Goal: Task Accomplishment & Management: Use online tool/utility

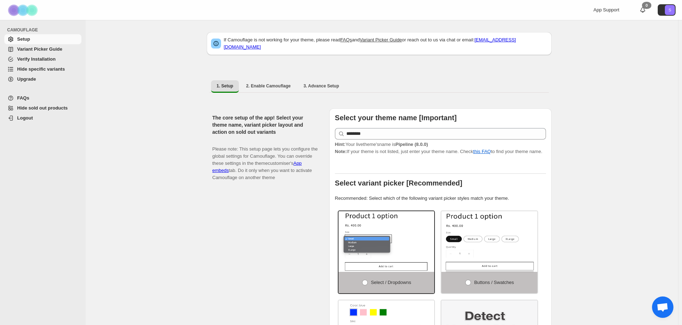
click at [41, 69] on span "Hide specific variants" at bounding box center [41, 68] width 48 height 5
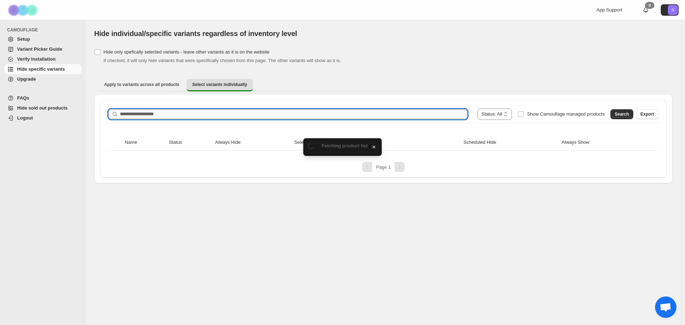
click at [166, 113] on input "Search product name" at bounding box center [294, 114] width 348 height 10
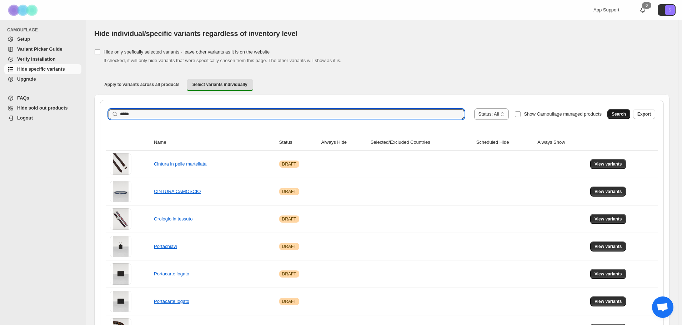
click at [617, 114] on span "Search" at bounding box center [619, 114] width 14 height 6
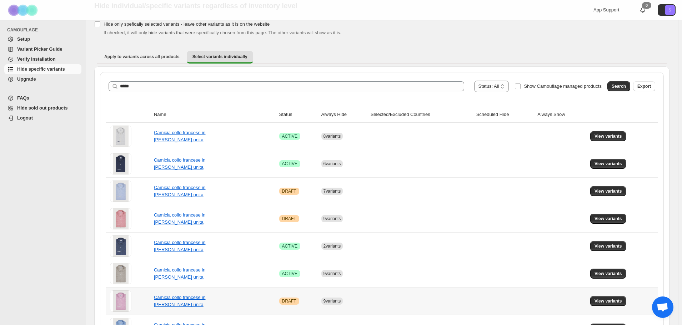
scroll to position [26, 0]
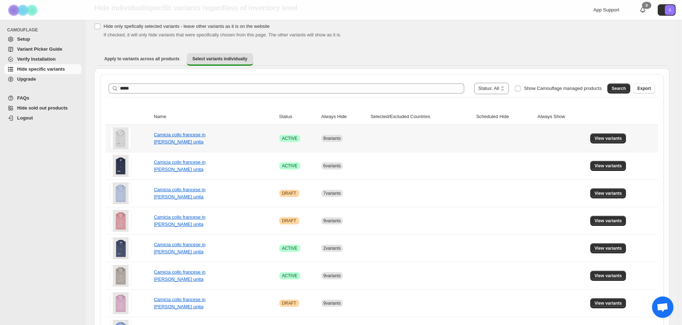
click at [607, 144] on td "View variants" at bounding box center [623, 138] width 70 height 27
click at [608, 140] on span "View variants" at bounding box center [607, 139] width 27 height 6
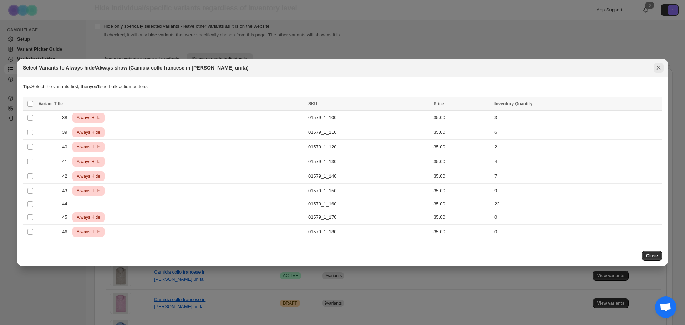
click at [659, 67] on icon "Close" at bounding box center [659, 68] width 4 height 4
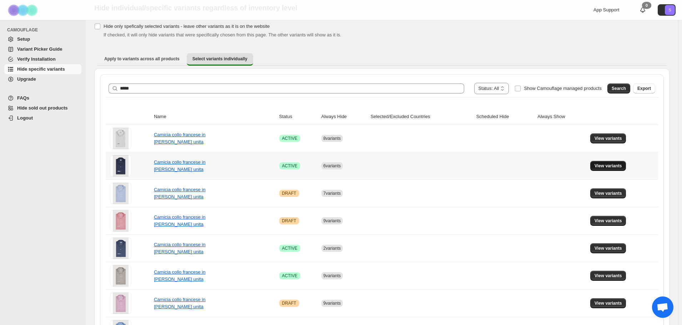
click at [626, 166] on button "View variants" at bounding box center [608, 166] width 36 height 10
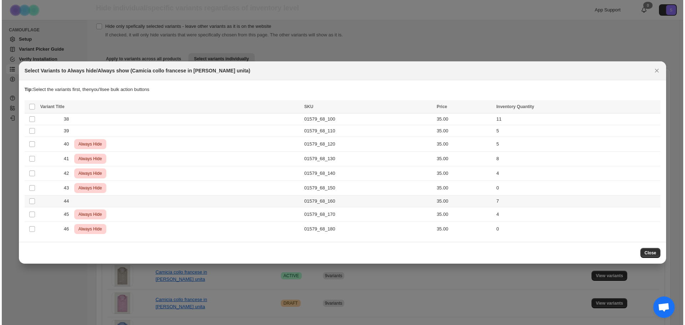
scroll to position [0, 0]
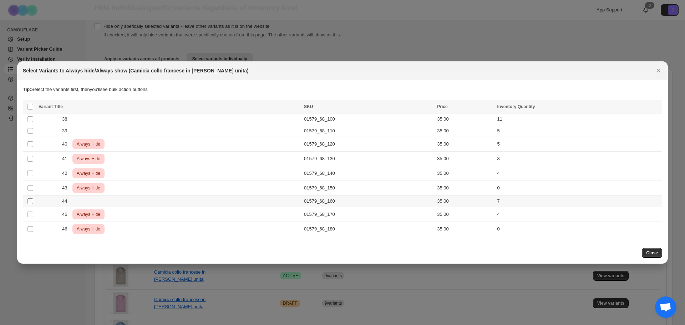
click at [30, 204] on span ":rp:" at bounding box center [30, 201] width 6 height 6
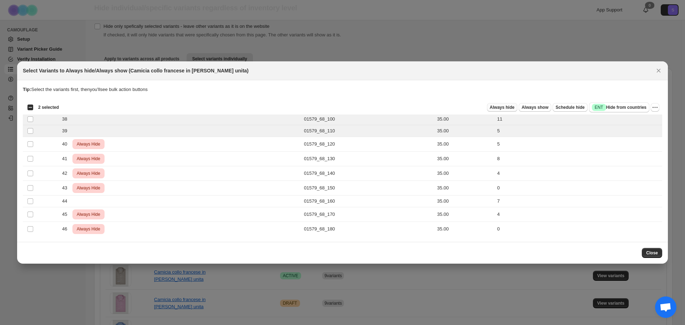
click at [508, 109] on span "Always hide" at bounding box center [502, 108] width 25 height 6
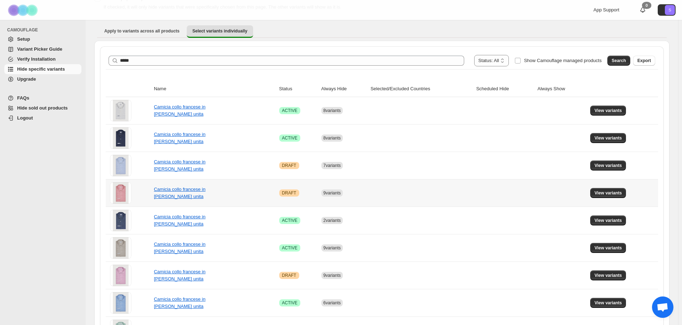
scroll to position [61, 0]
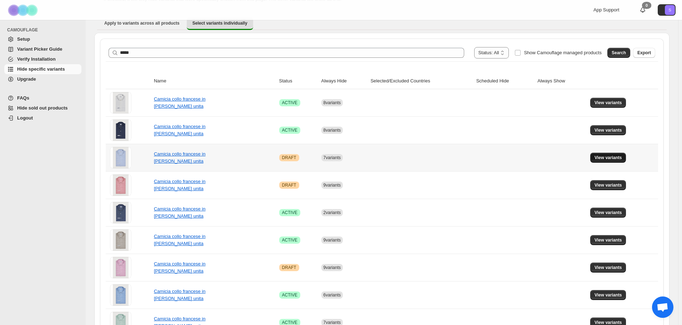
click at [603, 158] on span "View variants" at bounding box center [607, 158] width 27 height 6
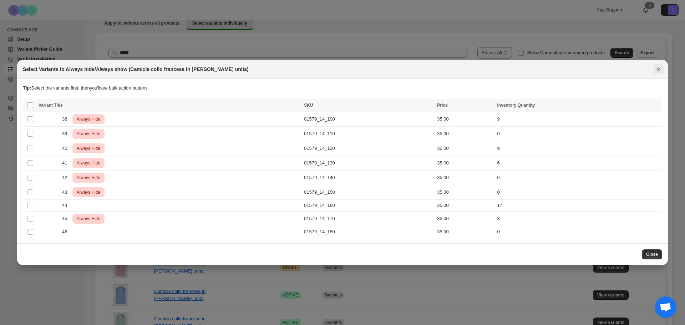
click at [657, 68] on icon "Close" at bounding box center [658, 69] width 7 height 7
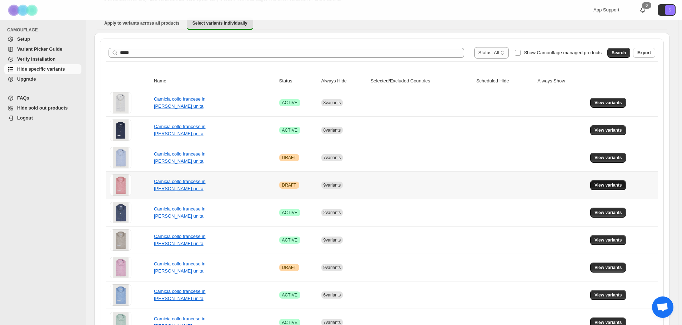
click at [618, 186] on span "View variants" at bounding box center [607, 185] width 27 height 6
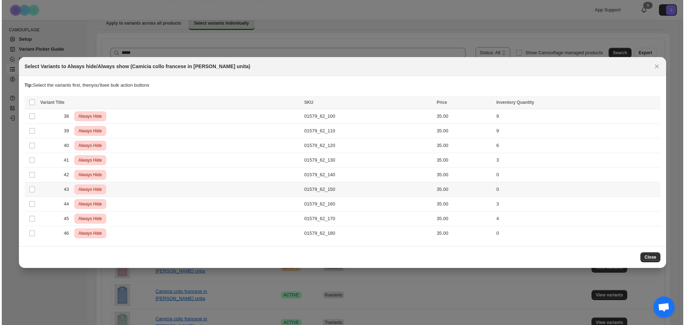
scroll to position [0, 0]
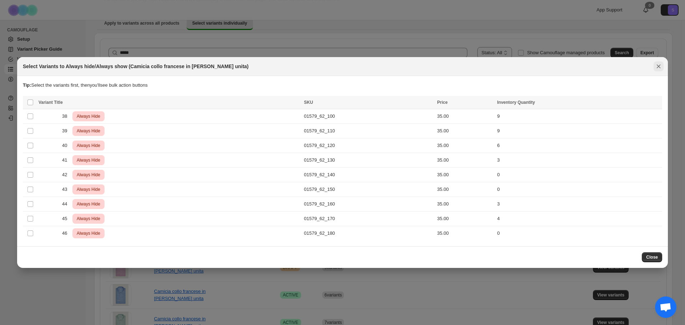
click at [657, 67] on icon "Close" at bounding box center [658, 66] width 7 height 7
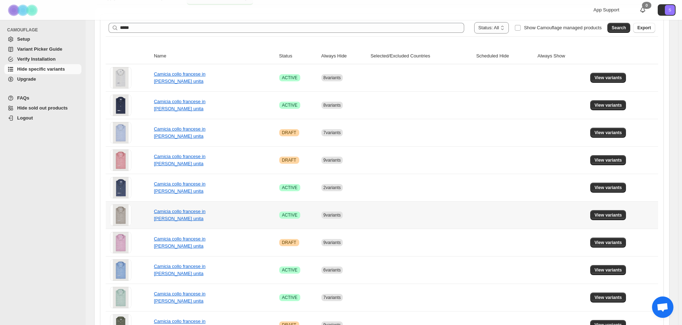
scroll to position [97, 0]
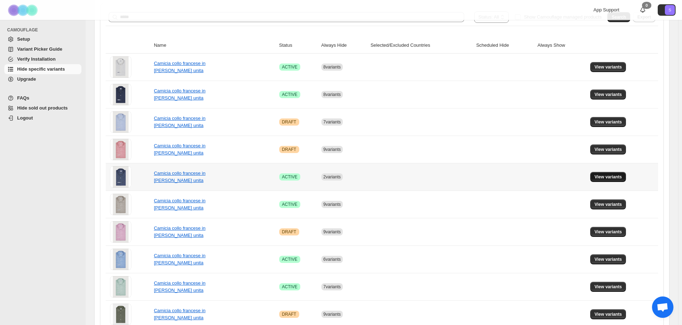
click at [618, 176] on span "View variants" at bounding box center [607, 177] width 27 height 6
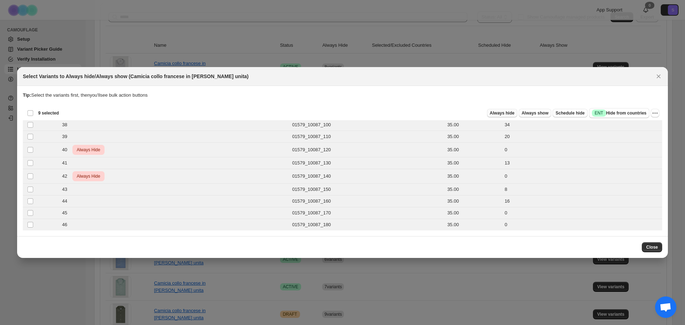
click at [508, 115] on span "Always hide" at bounding box center [502, 113] width 25 height 6
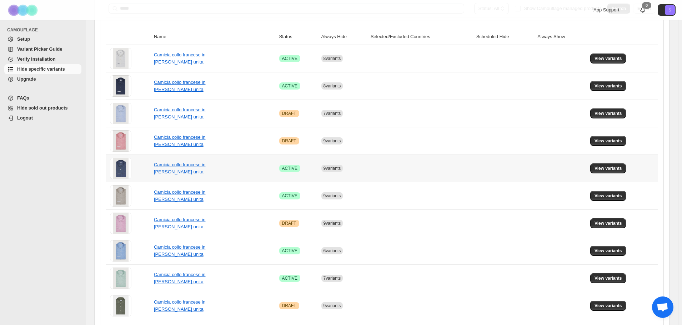
scroll to position [133, 0]
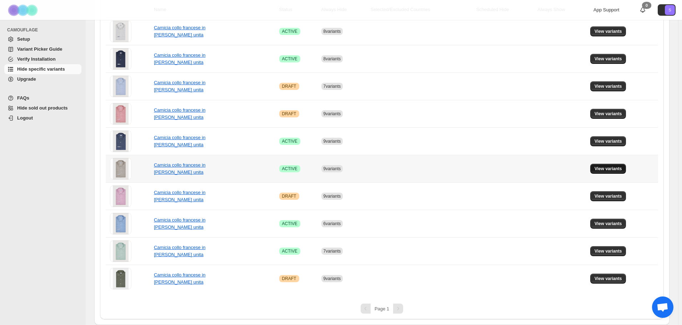
click at [615, 168] on span "View variants" at bounding box center [607, 169] width 27 height 6
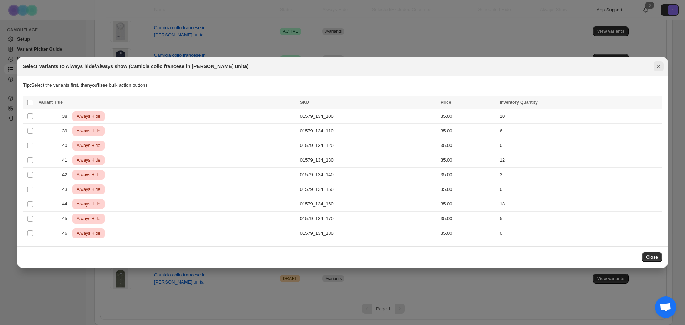
click at [659, 66] on icon "Close" at bounding box center [658, 66] width 7 height 7
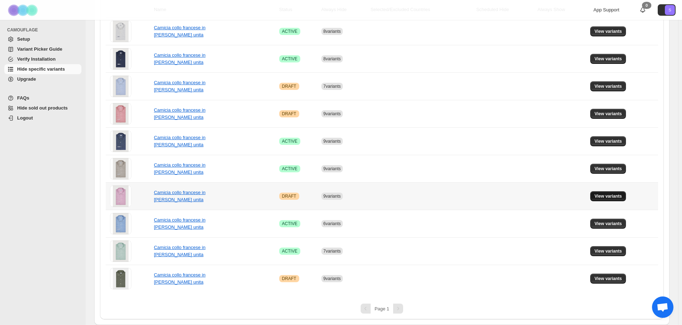
click at [603, 196] on span "View variants" at bounding box center [607, 196] width 27 height 6
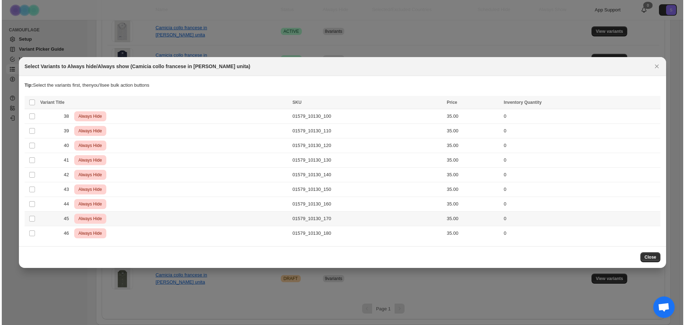
scroll to position [0, 0]
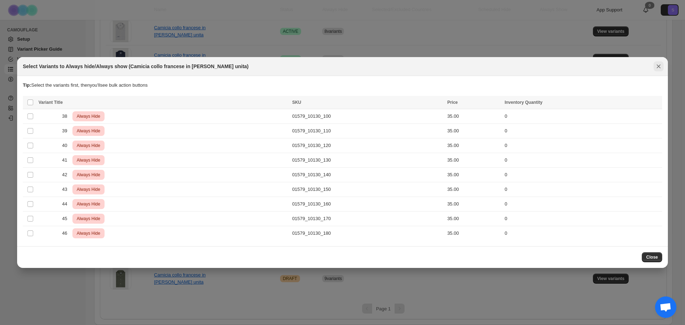
click at [660, 70] on button "Close" at bounding box center [659, 66] width 10 height 10
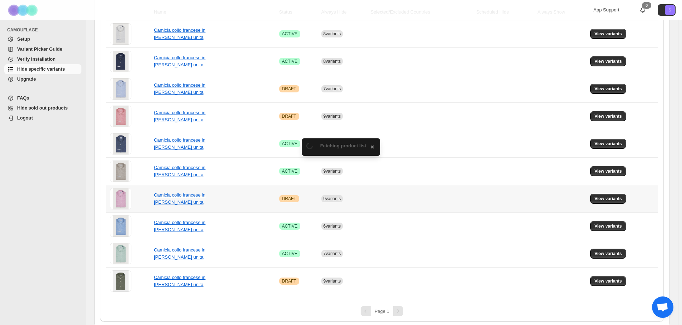
scroll to position [133, 0]
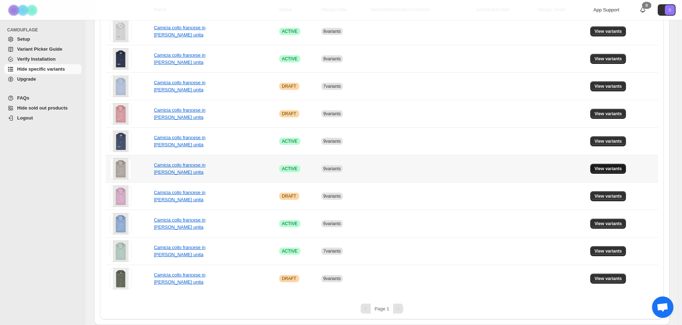
click at [618, 172] on button "View variants" at bounding box center [608, 169] width 36 height 10
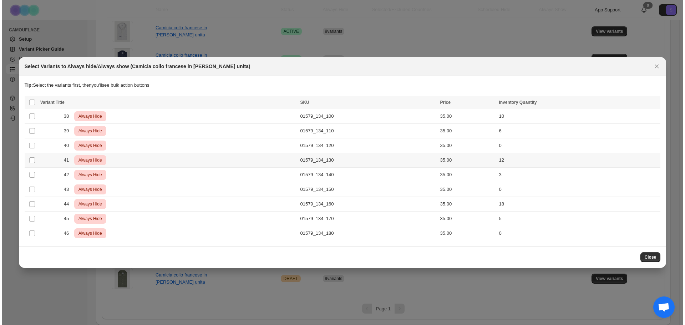
scroll to position [0, 0]
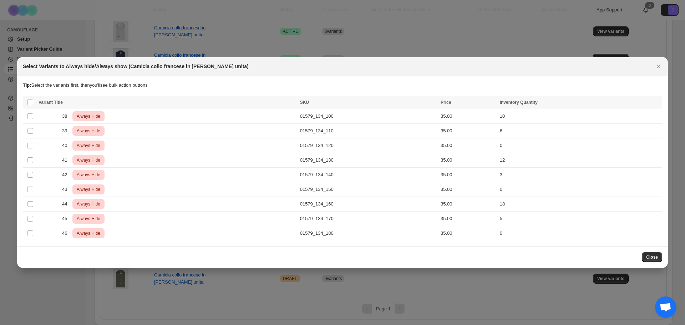
drag, startPoint x: 662, startPoint y: 66, endPoint x: 409, endPoint y: 138, distance: 263.1
click at [661, 66] on icon "Close" at bounding box center [658, 66] width 7 height 7
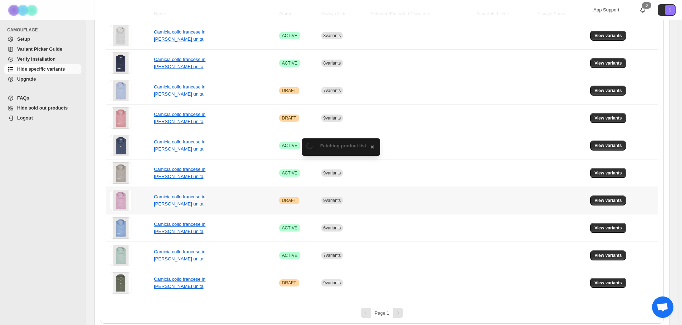
scroll to position [133, 0]
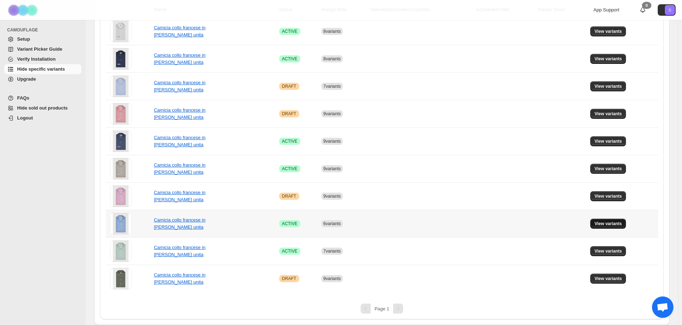
click at [622, 223] on span "View variants" at bounding box center [607, 224] width 27 height 6
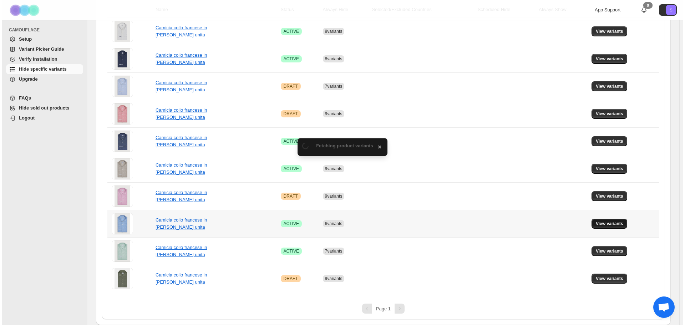
scroll to position [0, 0]
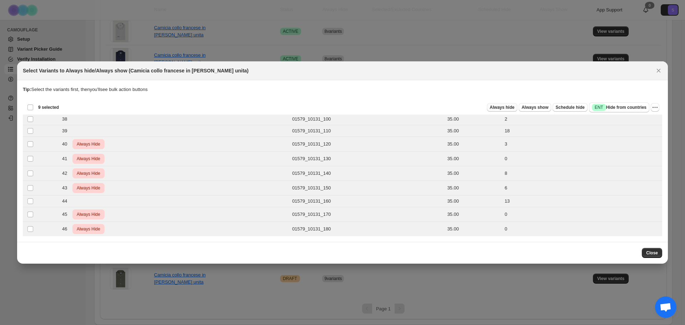
click at [513, 107] on span "Always hide" at bounding box center [502, 108] width 25 height 6
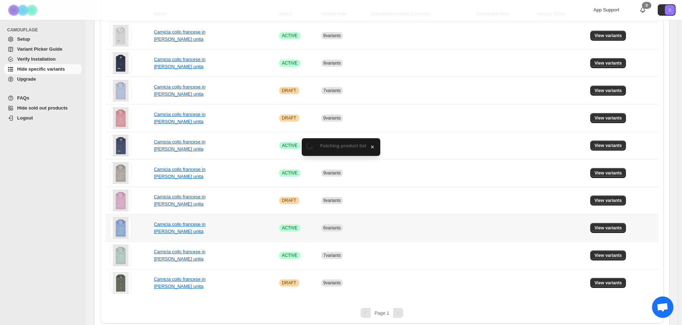
scroll to position [133, 0]
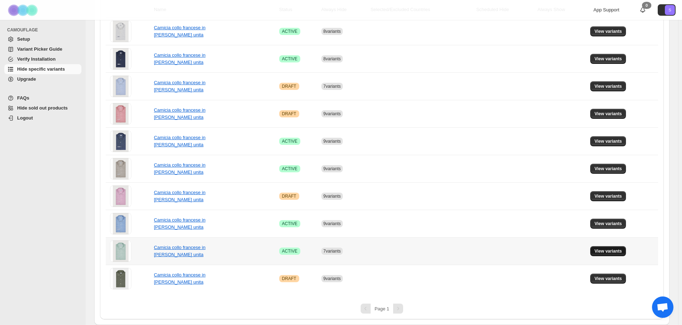
click at [604, 250] on span "View variants" at bounding box center [607, 251] width 27 height 6
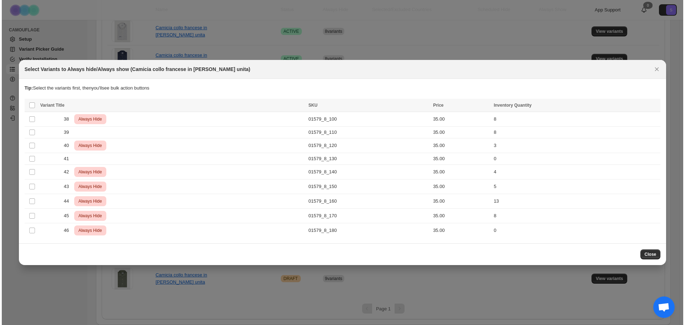
scroll to position [0, 0]
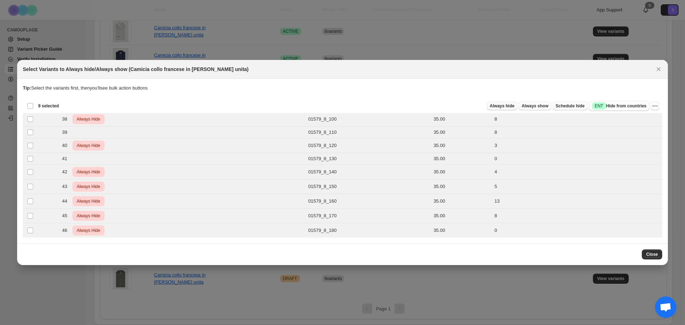
click at [513, 106] on span "Always hide" at bounding box center [502, 106] width 25 height 6
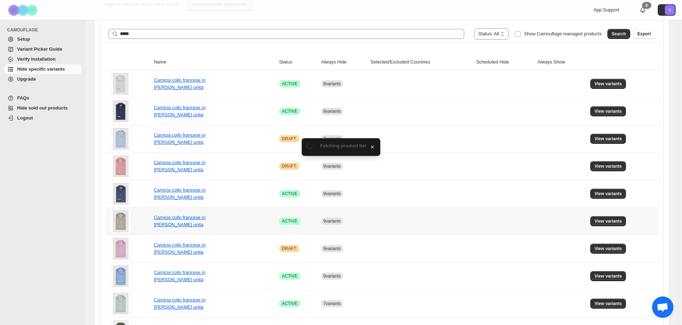
scroll to position [133, 0]
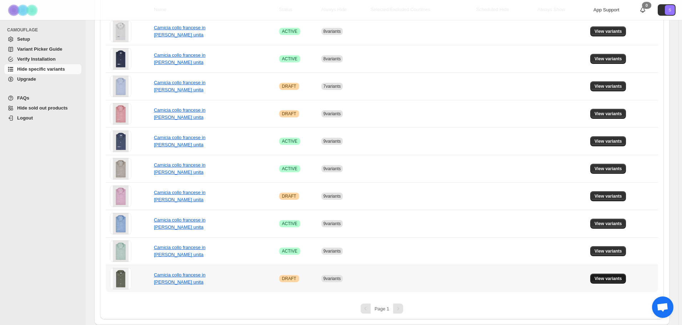
click at [601, 281] on span "View variants" at bounding box center [607, 279] width 27 height 6
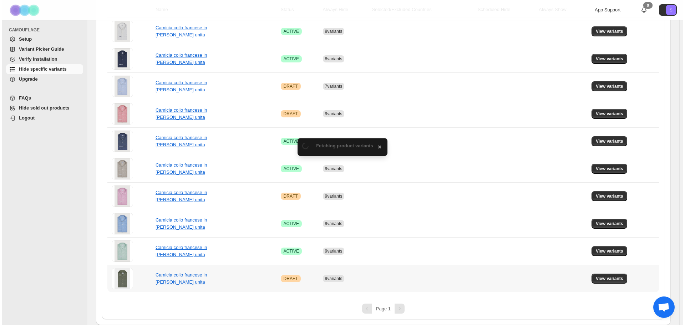
scroll to position [0, 0]
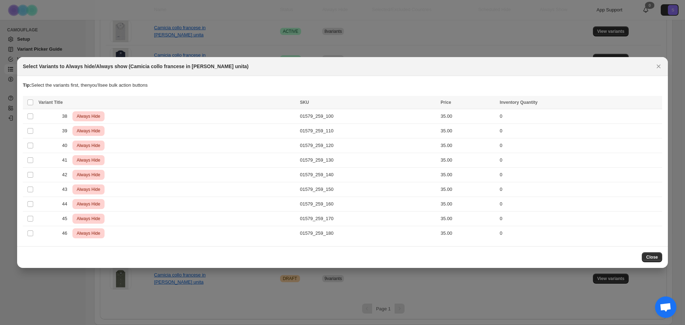
drag, startPoint x: 657, startPoint y: 66, endPoint x: 602, endPoint y: 85, distance: 58.1
click at [657, 66] on icon "Close" at bounding box center [658, 66] width 7 height 7
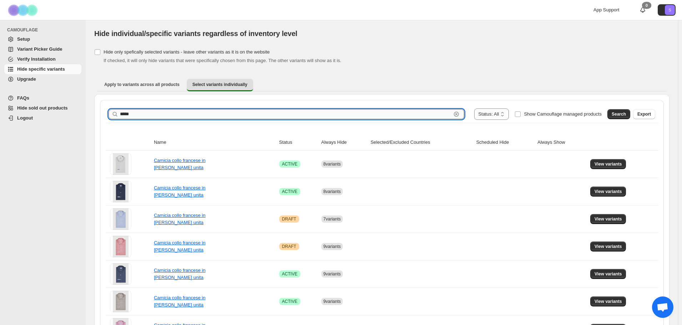
click at [132, 114] on input "*****" at bounding box center [285, 114] width 331 height 10
type input "*****"
click at [626, 118] on button "Search" at bounding box center [618, 114] width 23 height 10
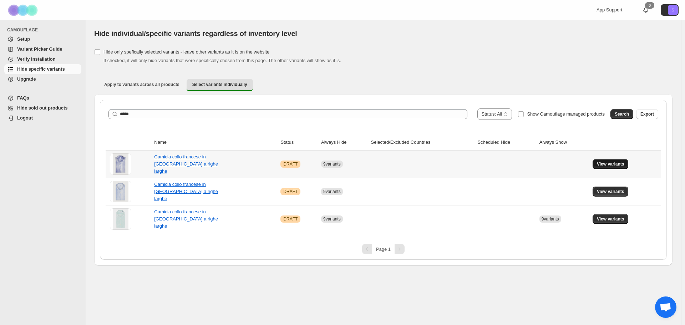
click at [610, 167] on span "View variants" at bounding box center [610, 164] width 27 height 6
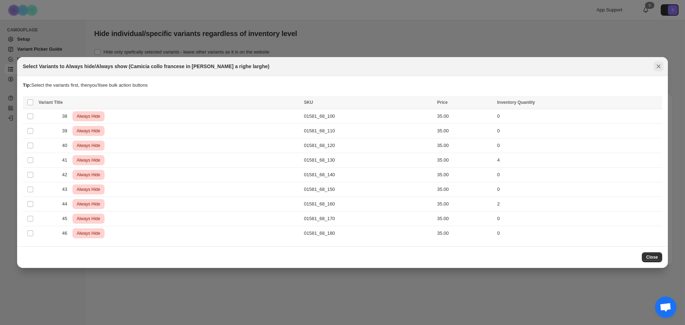
click at [659, 66] on icon "Close" at bounding box center [659, 67] width 4 height 4
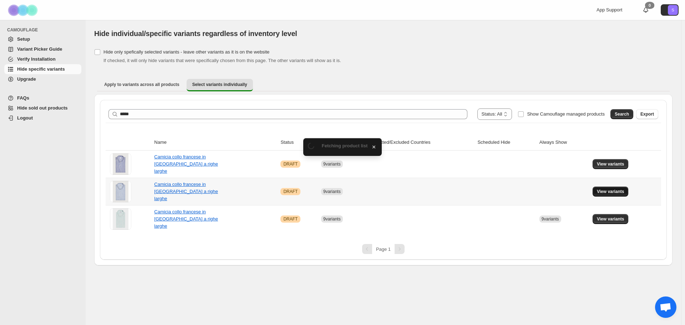
click at [614, 196] on button "View variants" at bounding box center [611, 192] width 36 height 10
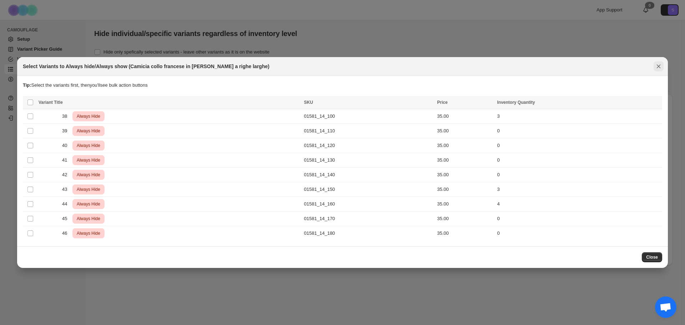
click at [661, 68] on icon "Close" at bounding box center [659, 67] width 4 height 4
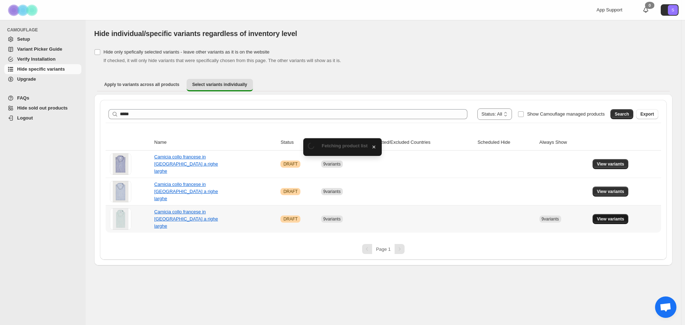
click at [615, 224] on button "View variants" at bounding box center [611, 219] width 36 height 10
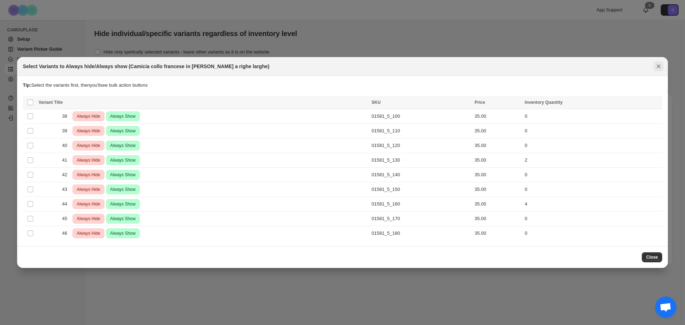
click at [659, 70] on icon "Close" at bounding box center [658, 66] width 7 height 7
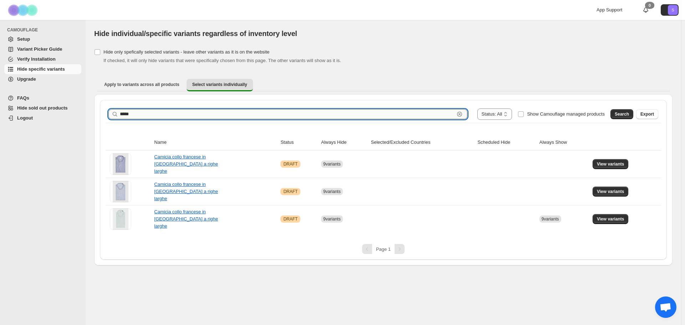
click at [142, 112] on input "*****" at bounding box center [287, 114] width 335 height 10
